Goal: Information Seeking & Learning: Check status

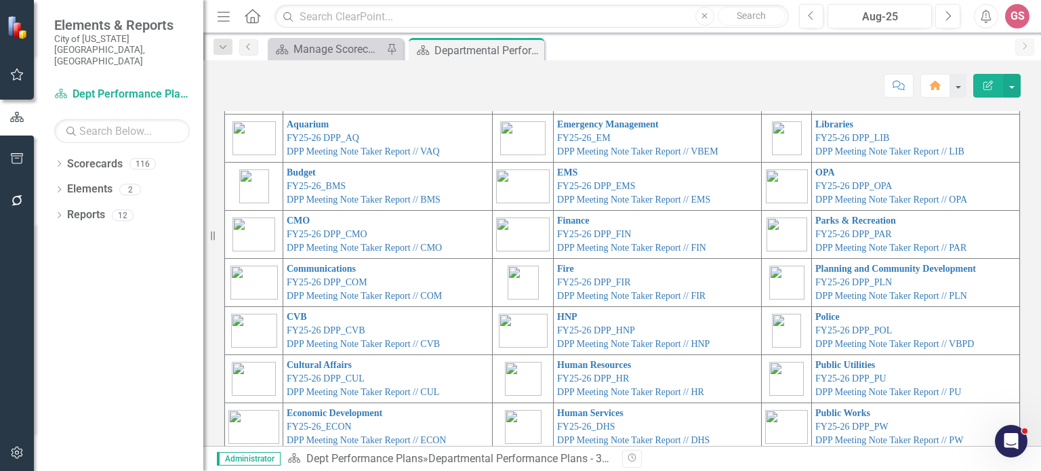
scroll to position [77, 0]
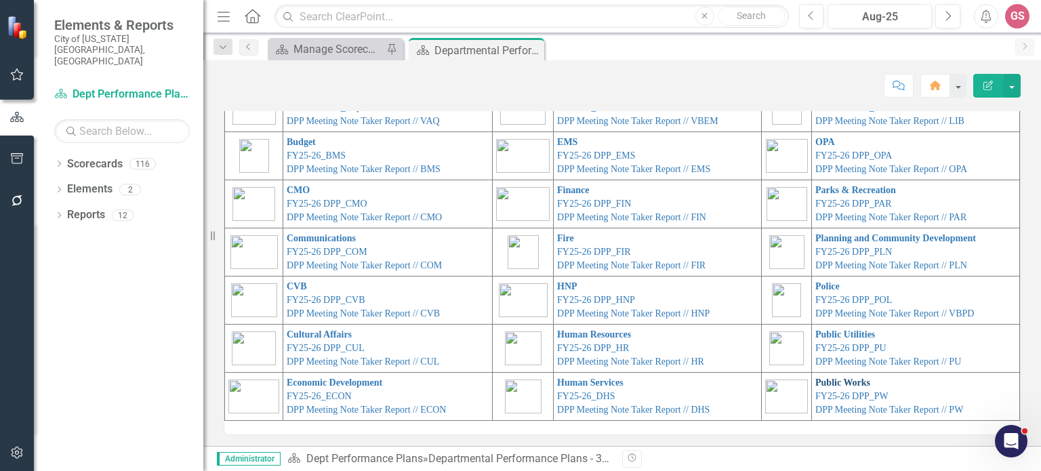
click at [815, 385] on link "Public Works" at bounding box center [842, 382] width 55 height 10
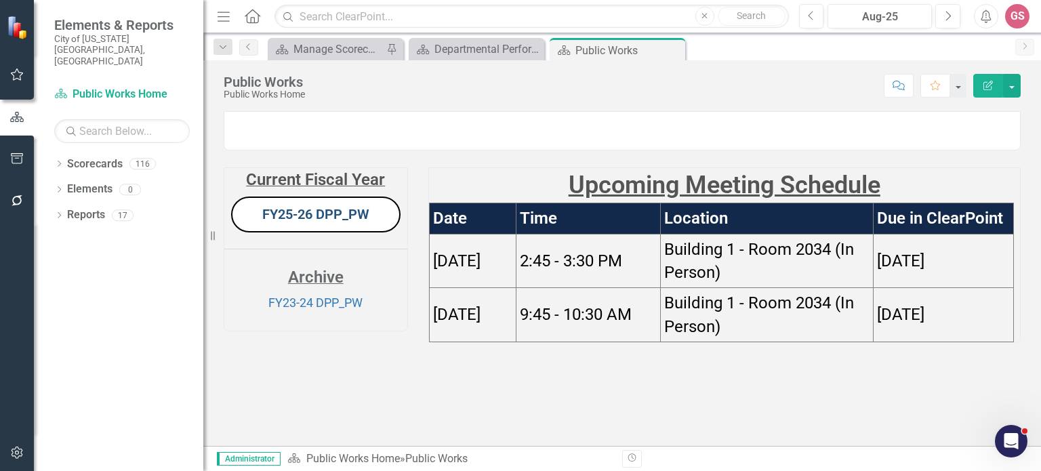
click at [310, 222] on link "FY25-26 DPP_PW" at bounding box center [315, 214] width 107 height 16
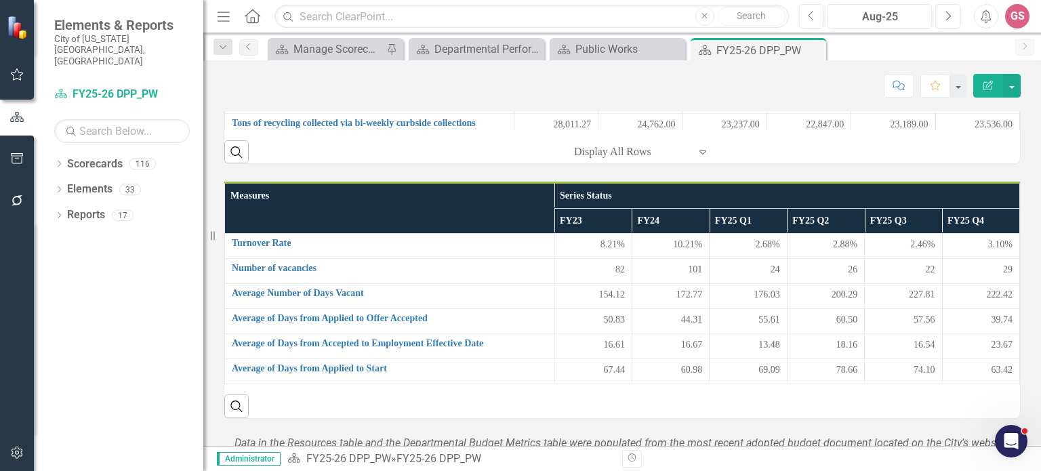
scroll to position [745, 0]
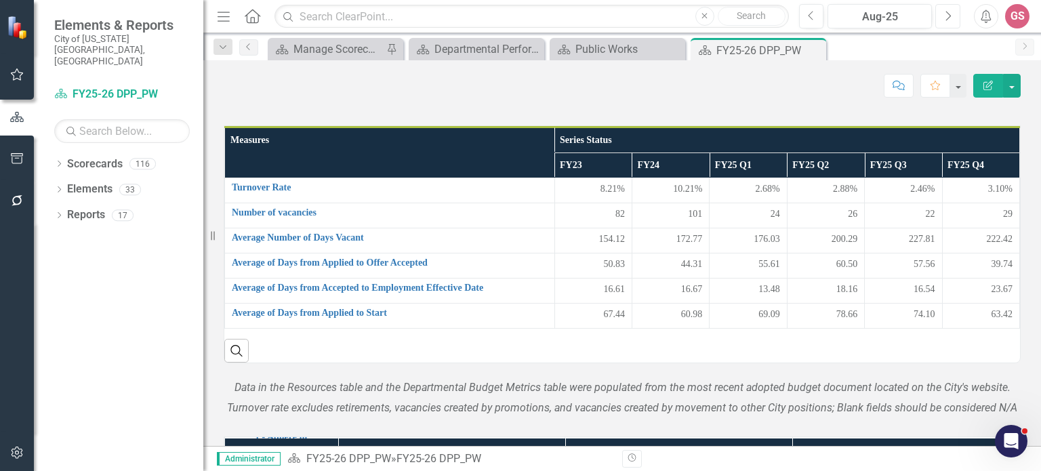
click at [951, 10] on icon "Next" at bounding box center [947, 16] width 7 height 12
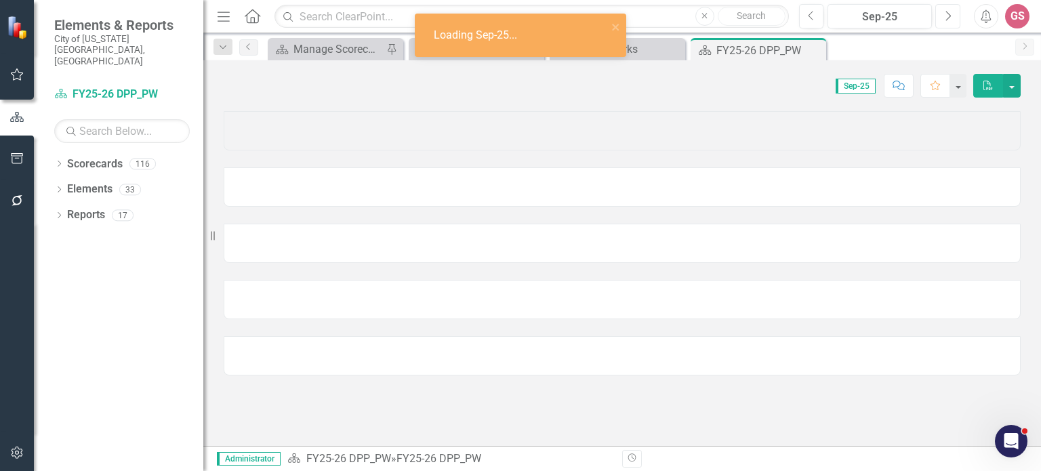
click at [951, 10] on icon "Next" at bounding box center [947, 16] width 7 height 12
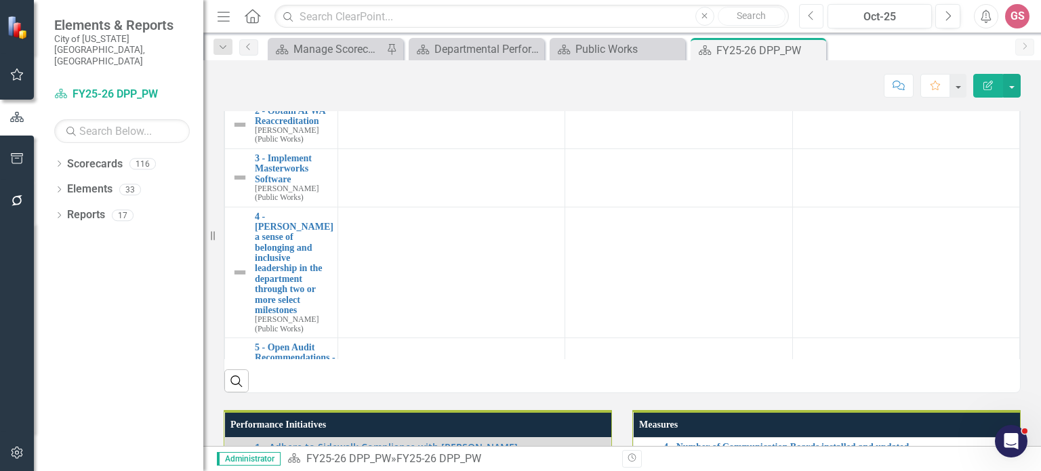
click at [810, 12] on icon "Previous" at bounding box center [810, 16] width 7 height 12
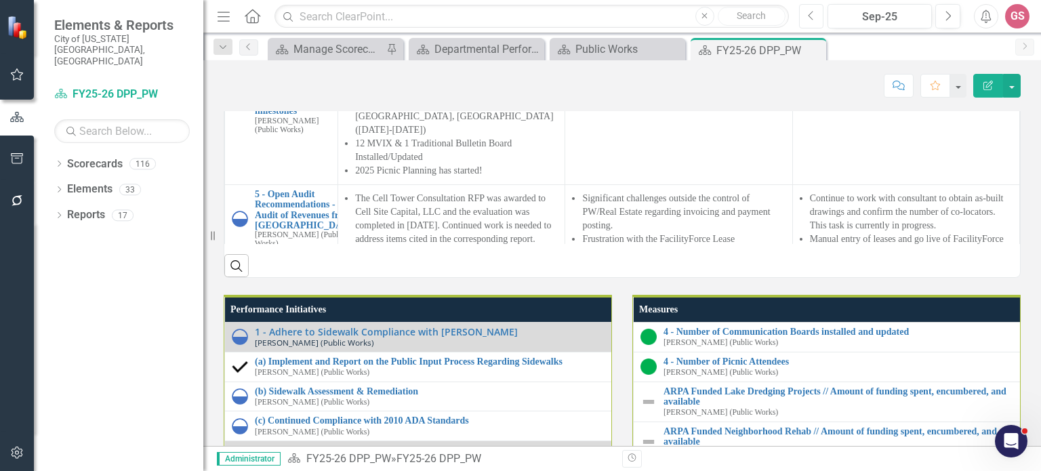
scroll to position [1488, 0]
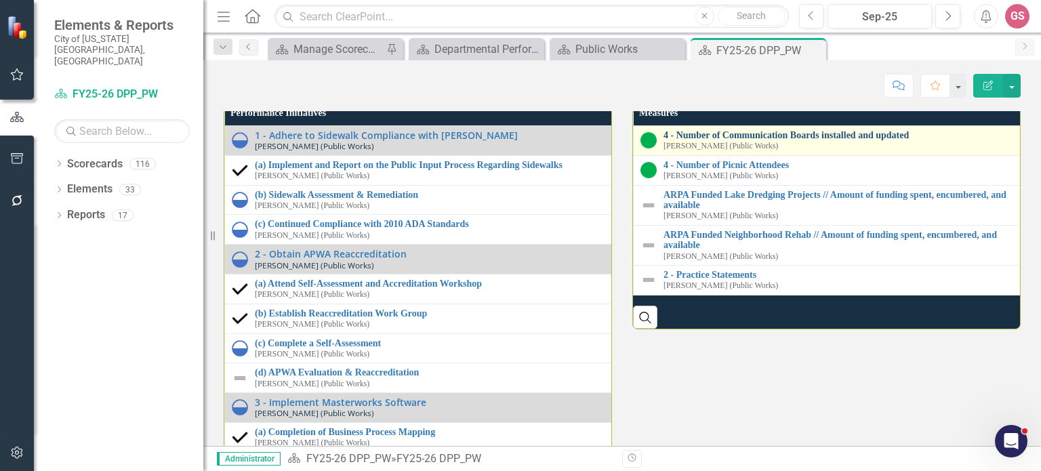
click at [805, 140] on link "4 - Number of Communication Boards installed and updated" at bounding box center [843, 135] width 360 height 10
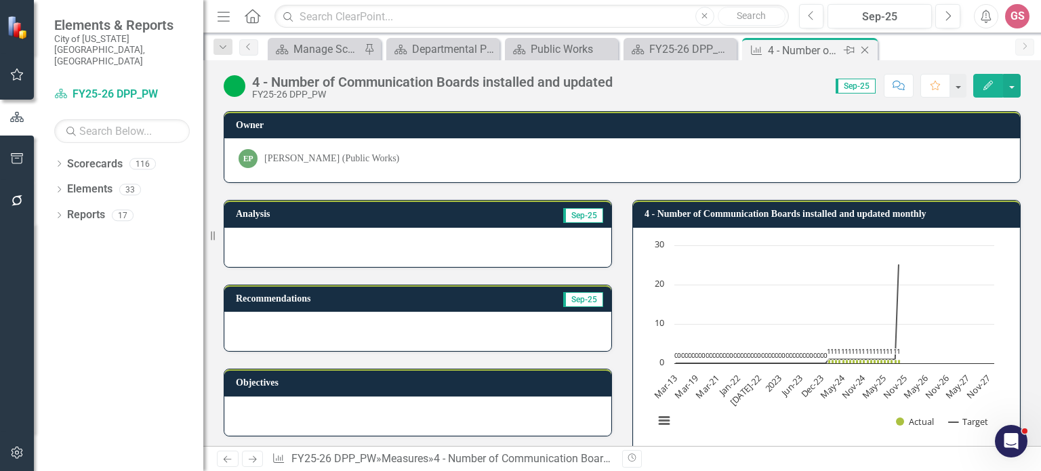
click at [866, 51] on icon "Close" at bounding box center [865, 50] width 14 height 11
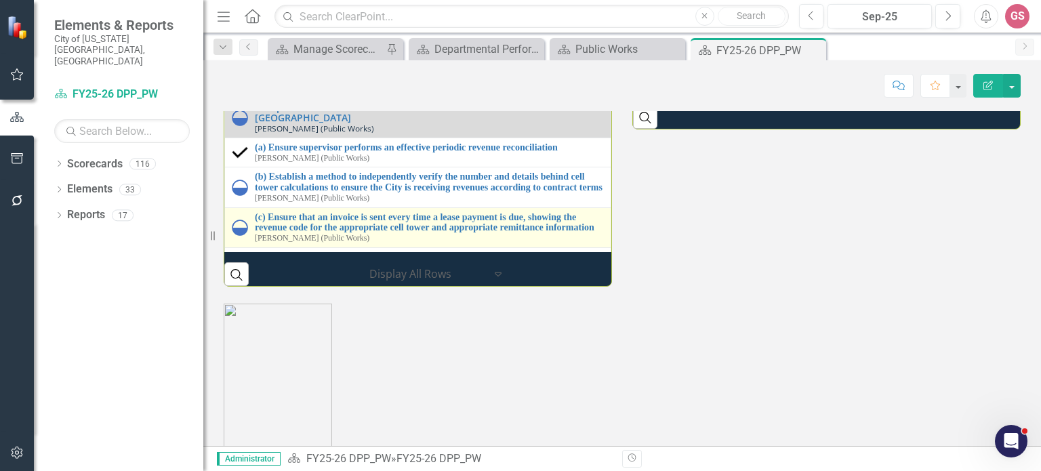
scroll to position [1694, 0]
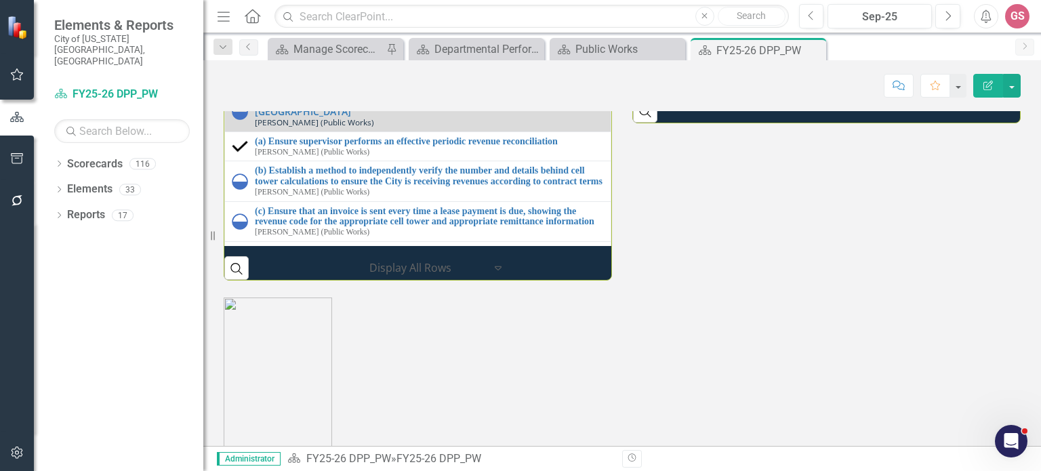
click at [316, 47] on link "(a) Creating meaningful opportunities for coworkers to connect" at bounding box center [429, 42] width 349 height 10
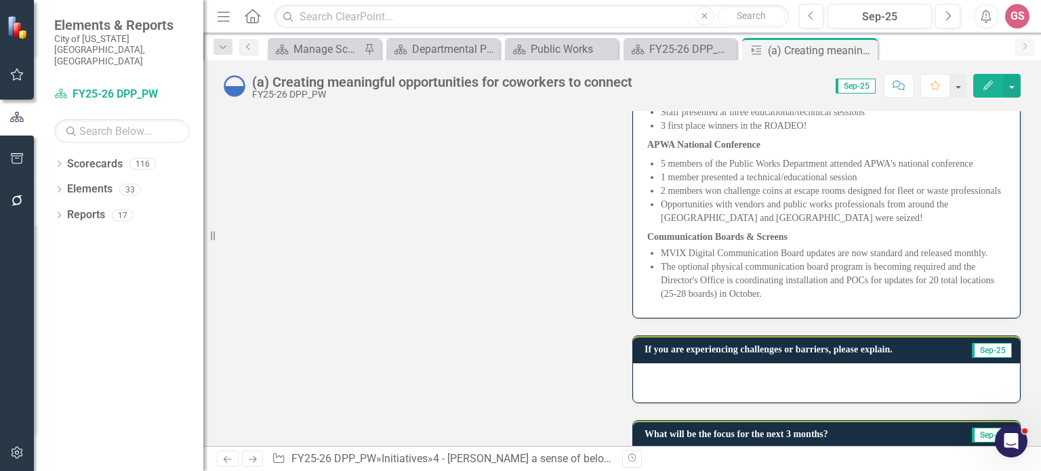
scroll to position [585, 0]
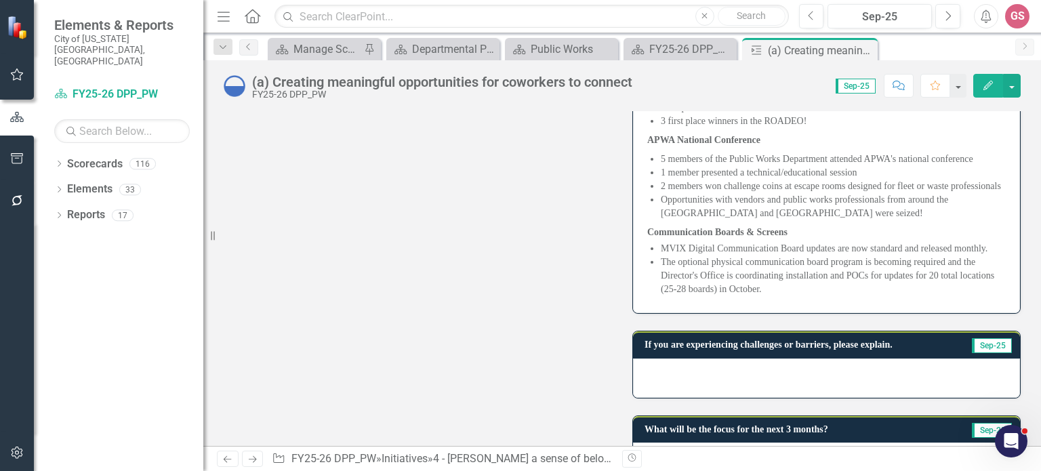
click at [759, 255] on li "The optional physical communication board program is becoming required and the …" at bounding box center [832, 275] width 345 height 41
drag, startPoint x: 761, startPoint y: 240, endPoint x: 684, endPoint y: 215, distance: 81.4
click at [684, 255] on li "The optional physical communication board program is becoming required and the …" at bounding box center [832, 275] width 345 height 41
click at [740, 249] on span "National Public Works Week 2025 marked the 65 th annual National Public Works W…" at bounding box center [826, 49] width 358 height 499
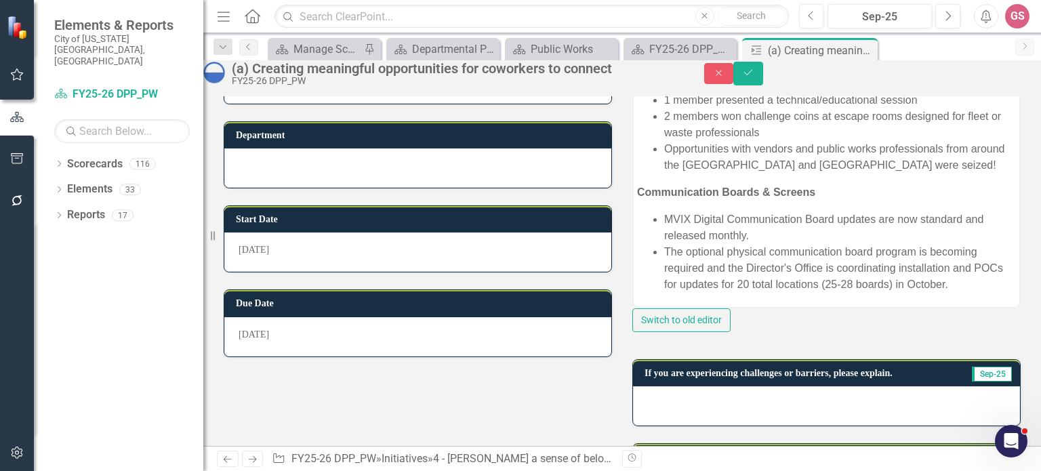
scroll to position [285, 0]
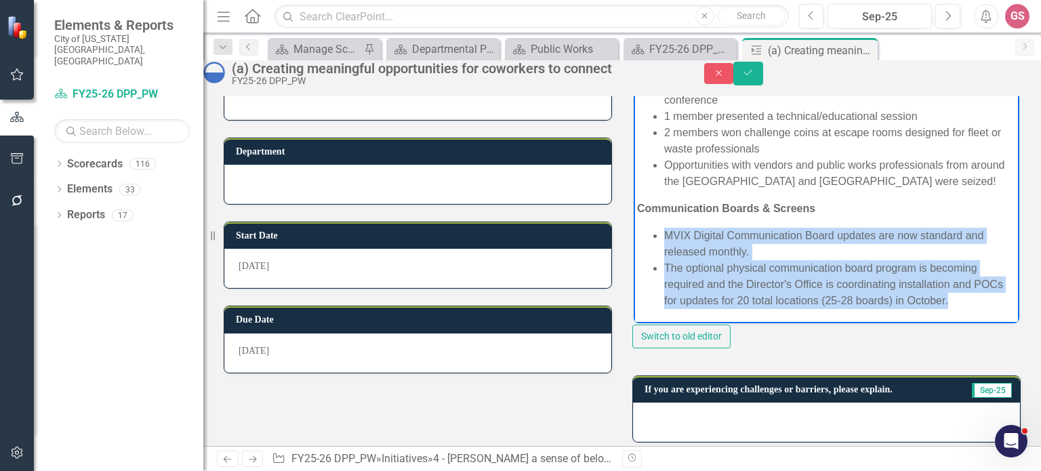
drag, startPoint x: 768, startPoint y: 299, endPoint x: 660, endPoint y: 217, distance: 135.4
click at [660, 227] on ul "MVIX Digital Communication Board updates are now standard and released monthly.…" at bounding box center [826, 267] width 379 height 81
click at [692, 227] on li "MVIX Digital Communication Board updates are now standard and released monthly." at bounding box center [840, 243] width 352 height 33
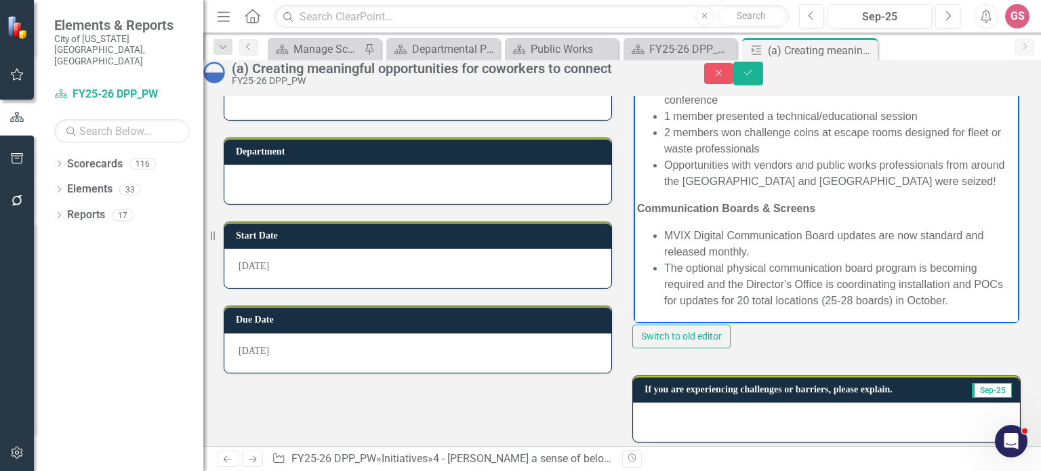
click at [767, 283] on li "The optional physical communication board program is becoming required and the …" at bounding box center [840, 283] width 352 height 49
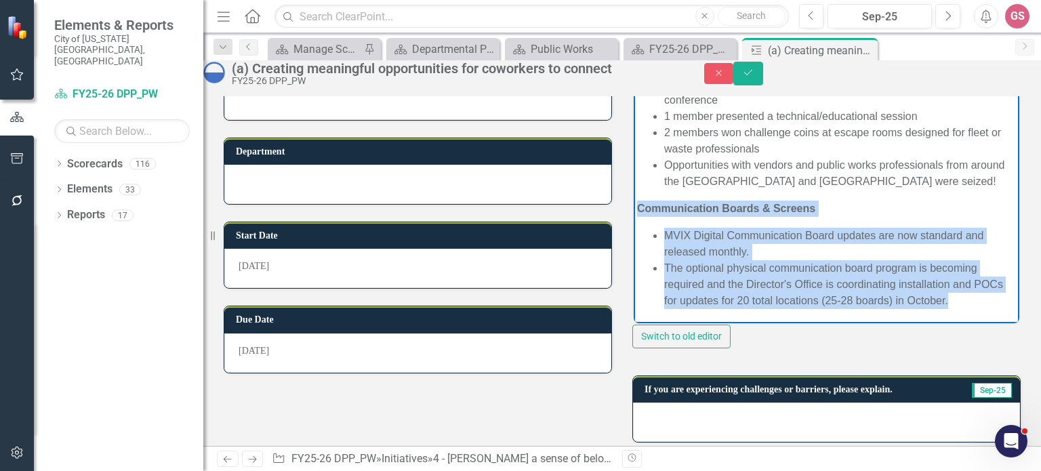
drag, startPoint x: 761, startPoint y: 297, endPoint x: 627, endPoint y: 191, distance: 170.6
copy body "Communication Boards & Screens MVIX Digital Communication Board updates are now…"
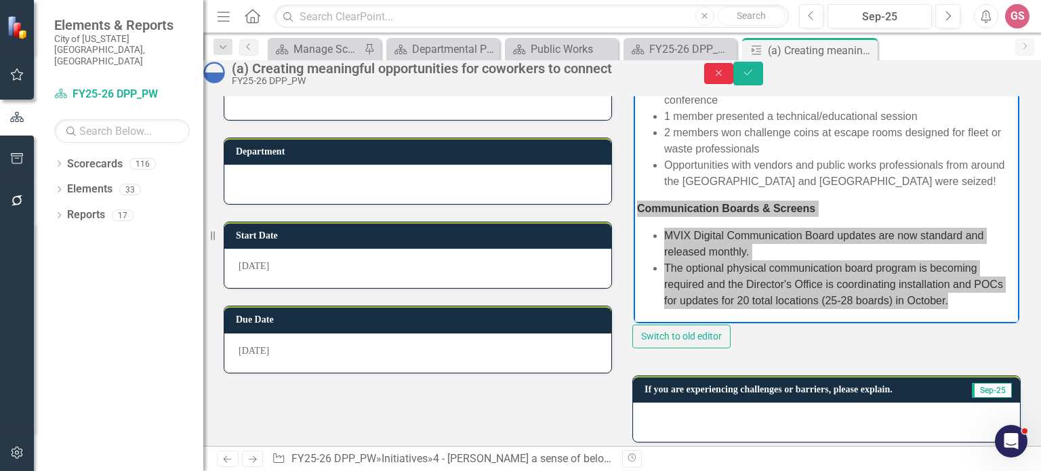
click at [734, 81] on button "Close" at bounding box center [719, 73] width 30 height 21
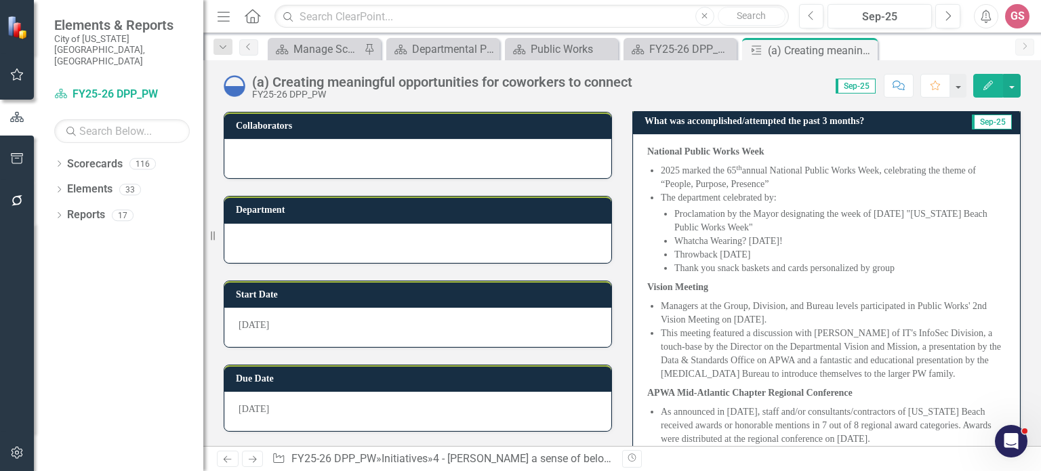
scroll to position [217, 0]
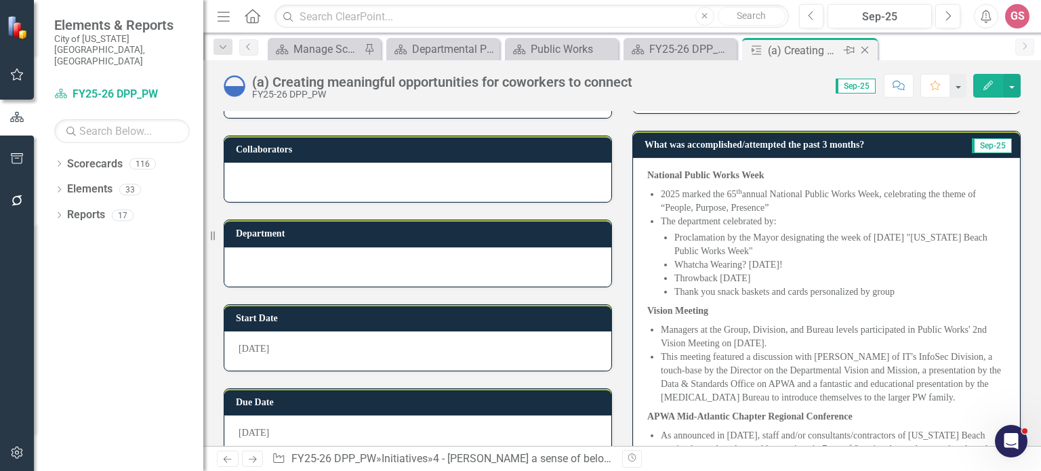
click at [860, 51] on icon "Close" at bounding box center [865, 50] width 14 height 11
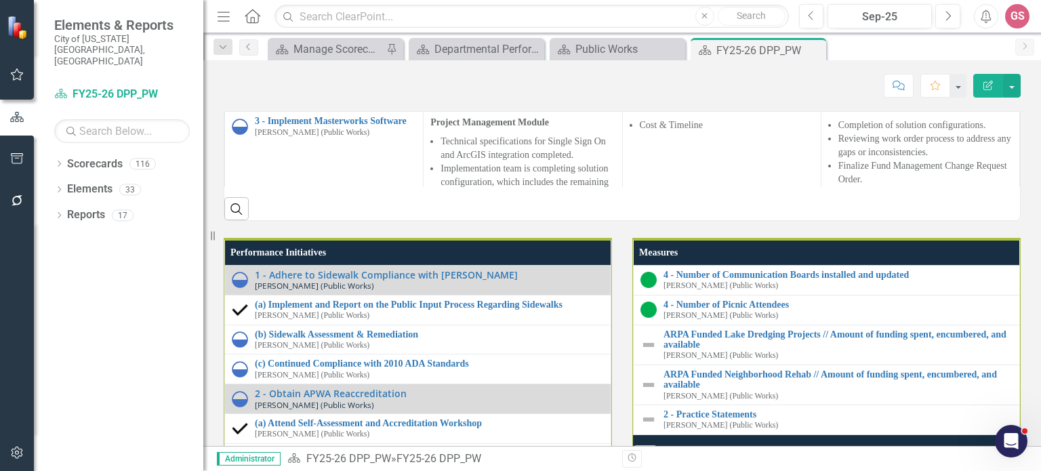
scroll to position [1355, 0]
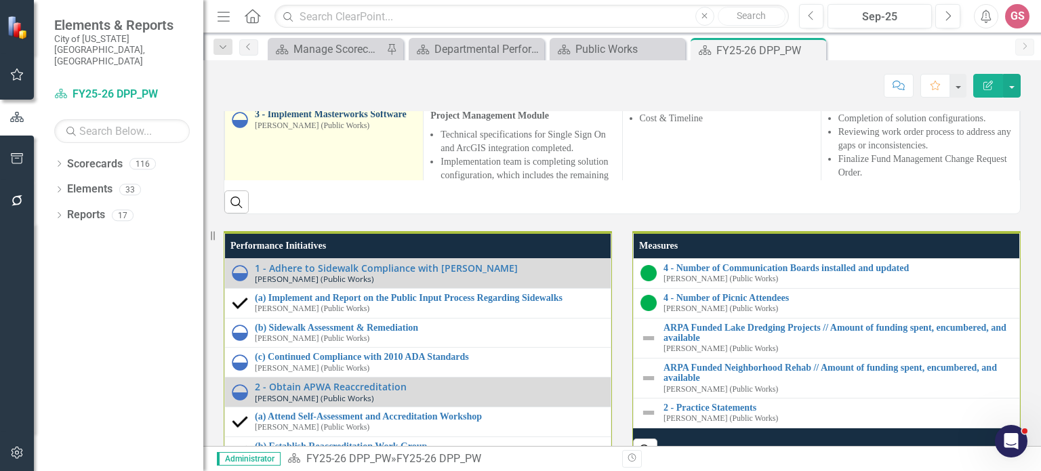
click at [286, 119] on link "3 - Implement Masterworks Software" at bounding box center [335, 114] width 161 height 10
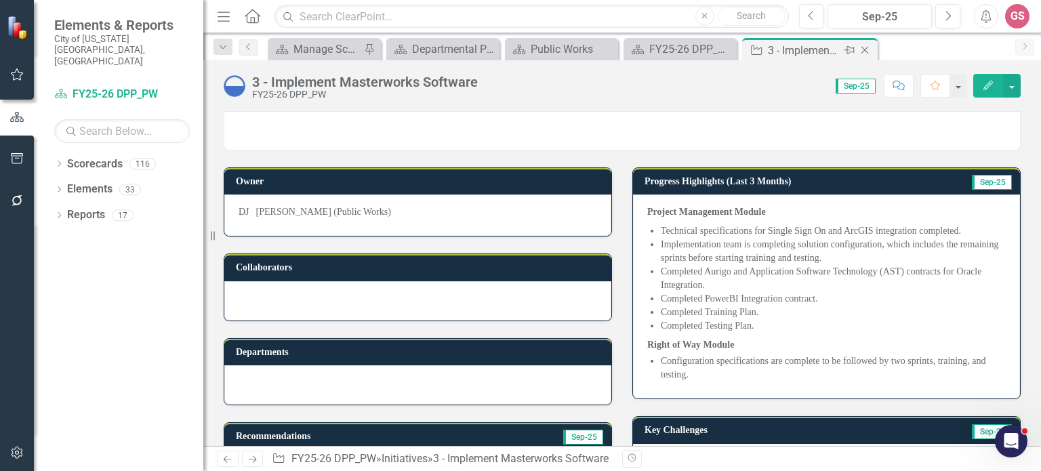
click at [862, 45] on icon "Close" at bounding box center [865, 50] width 14 height 11
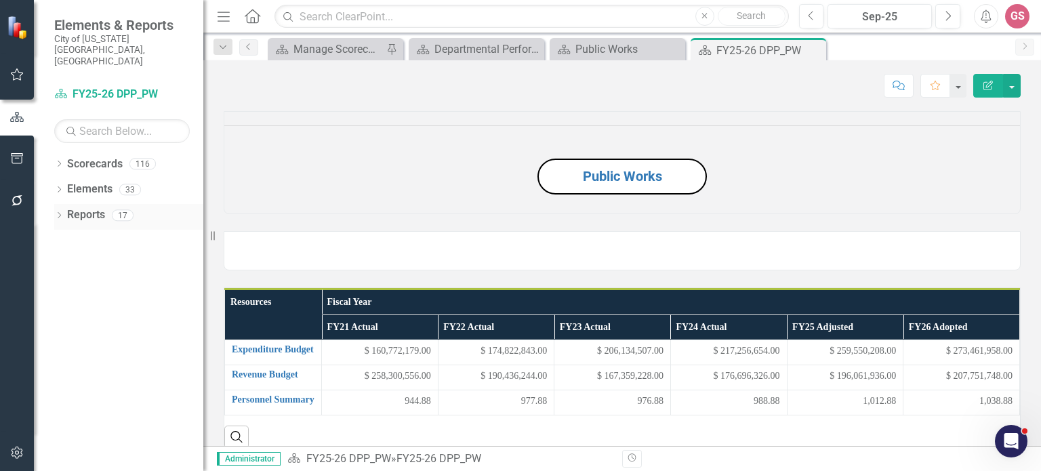
click at [74, 207] on link "Reports" at bounding box center [86, 215] width 38 height 16
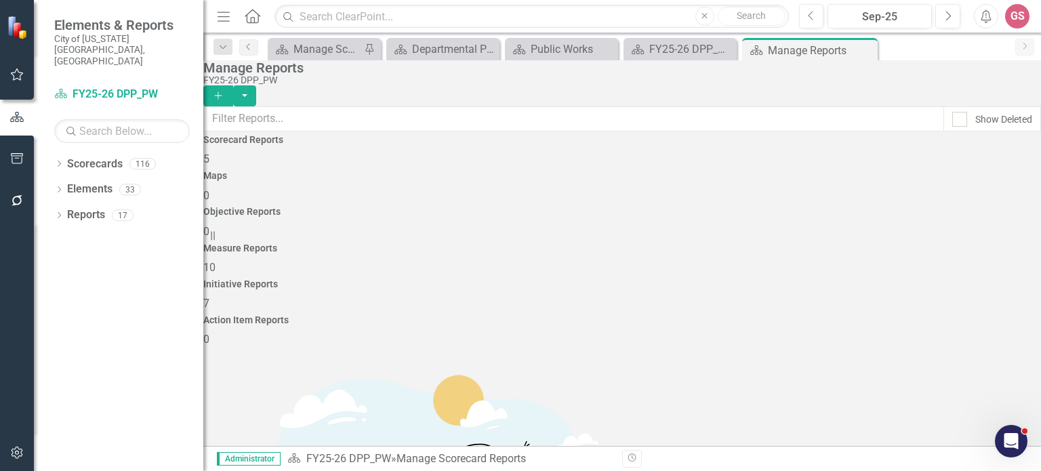
click at [792, 279] on h4 "Initiative Reports" at bounding box center [621, 284] width 837 height 10
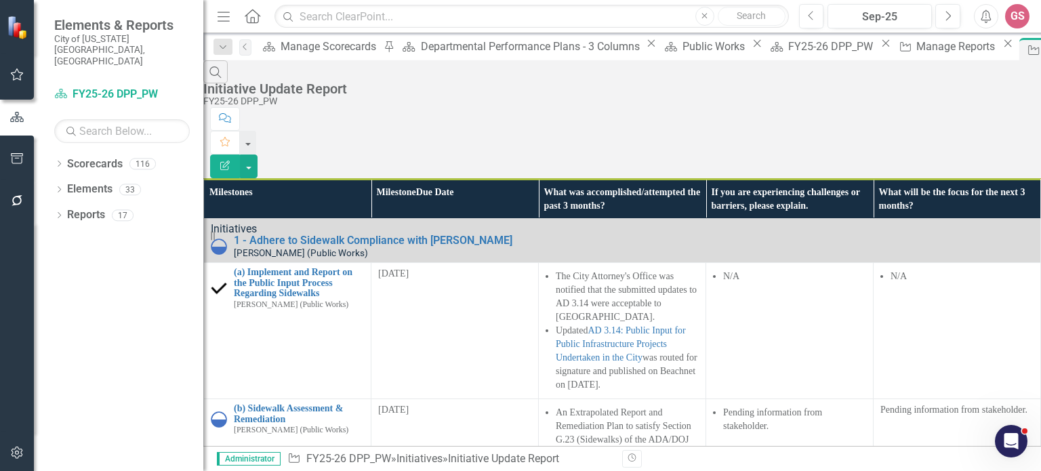
scroll to position [1558, 0]
drag, startPoint x: 725, startPoint y: 248, endPoint x: 705, endPoint y: 243, distance: 20.9
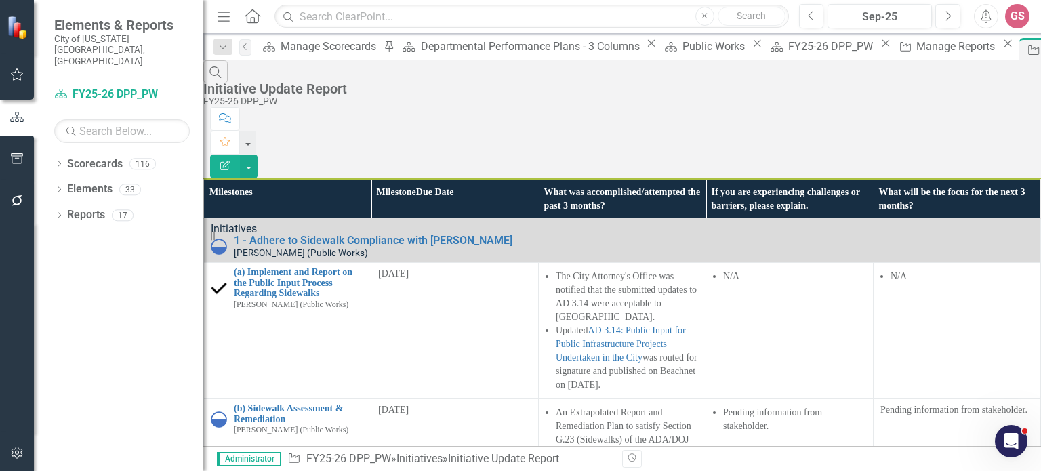
drag, startPoint x: 742, startPoint y: 263, endPoint x: 636, endPoint y: 211, distance: 118.5
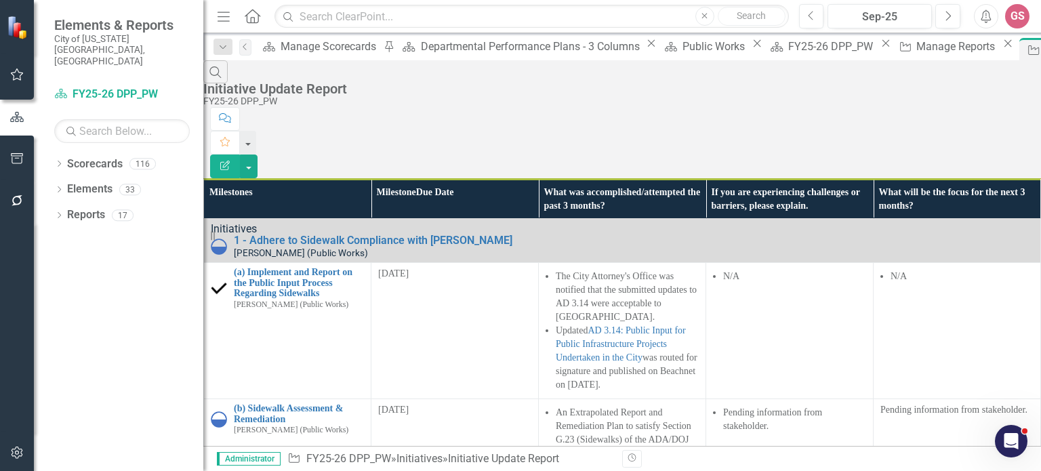
copy li "The proposed AST timeline of 30 weeks is being assessed. The team believes it c…"
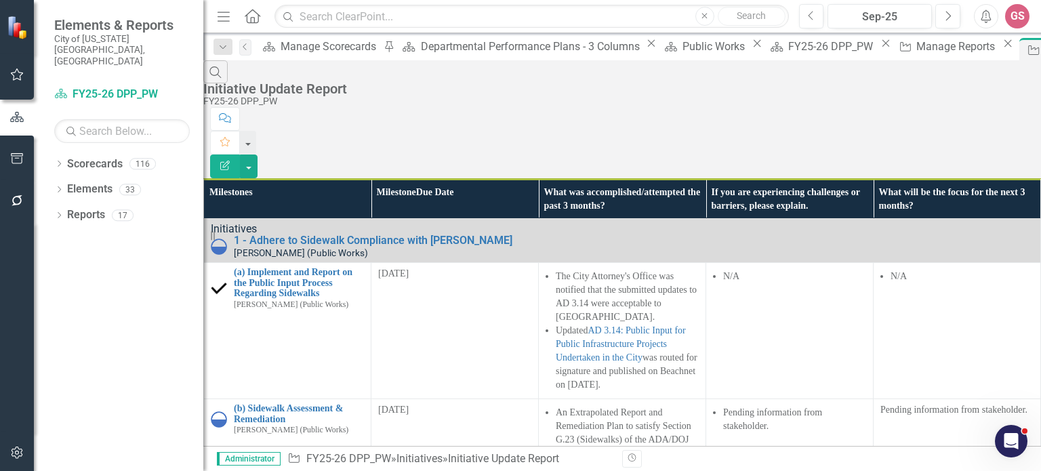
drag, startPoint x: 750, startPoint y: 317, endPoint x: 639, endPoint y: 305, distance: 111.1
drag, startPoint x: 879, startPoint y: 224, endPoint x: 832, endPoint y: 207, distance: 49.7
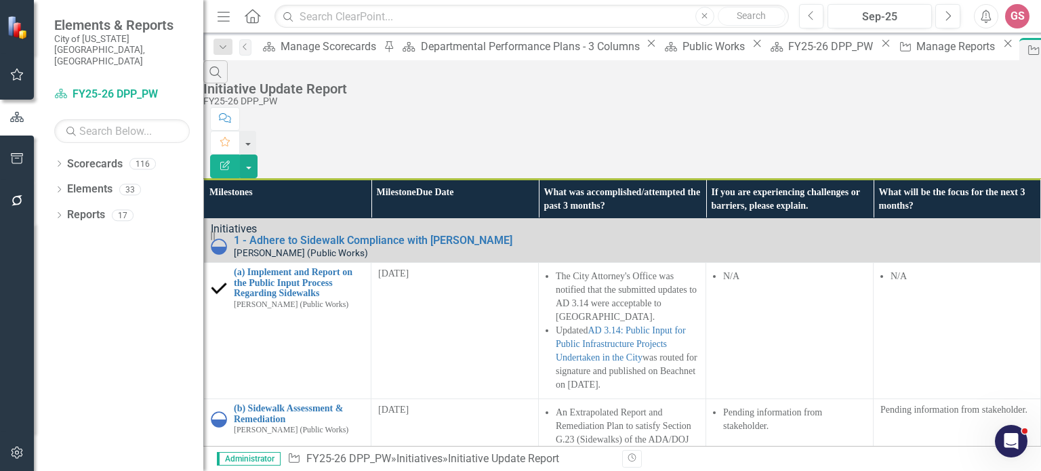
copy li "Validating scope of work for Oracle integration."
click at [788, 45] on div "FY25-26 DPP_PW" at bounding box center [832, 46] width 89 height 17
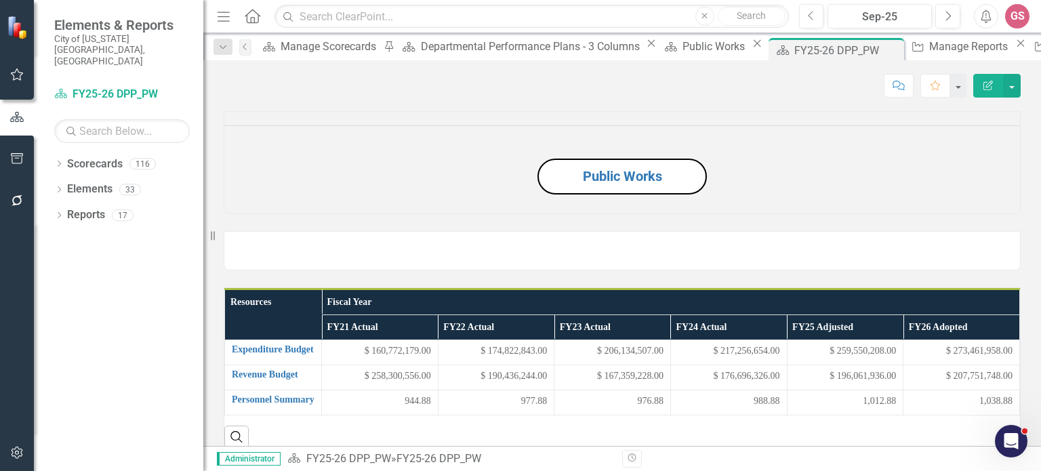
click at [751, 270] on div at bounding box center [621, 242] width 817 height 56
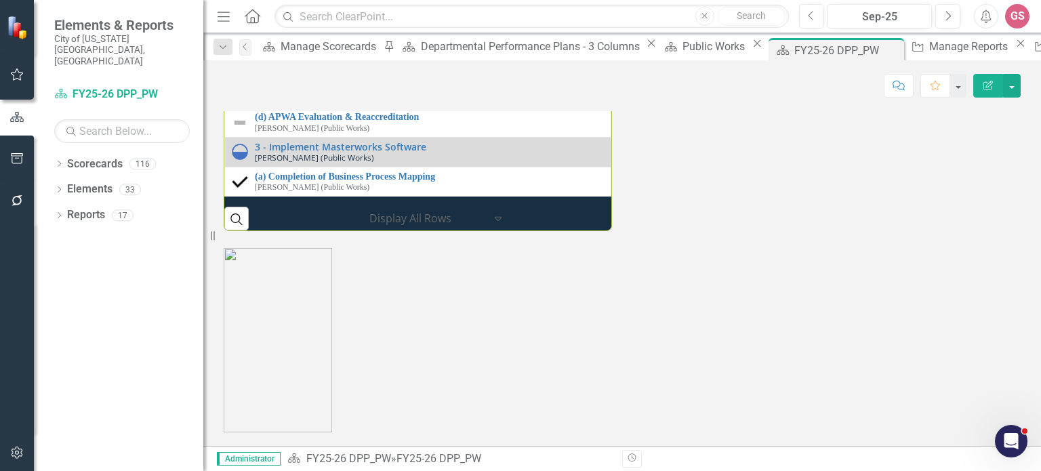
scroll to position [1626, 0]
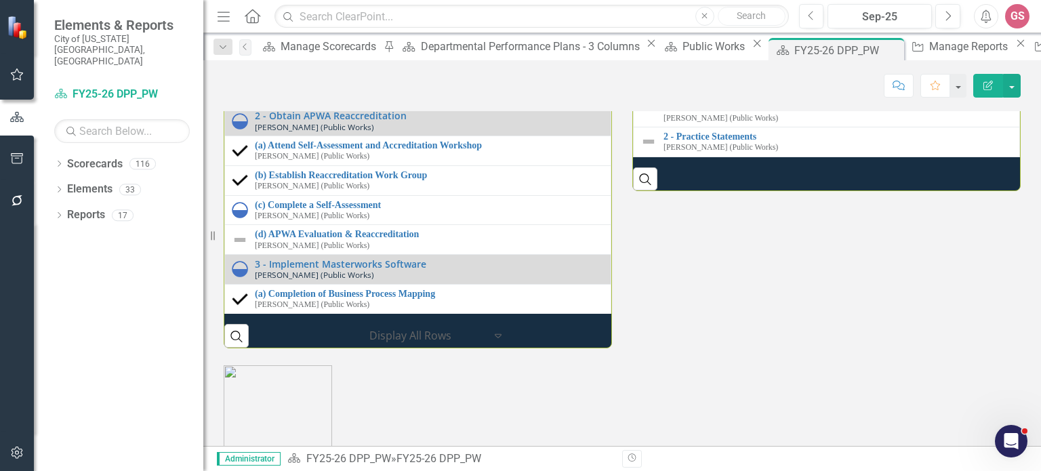
click at [729, 72] on link "ARPA Funded Lake Dredging Projects // Amount of funding spent, encumbered, and …" at bounding box center [837, 61] width 349 height 21
